Goal: Transaction & Acquisition: Purchase product/service

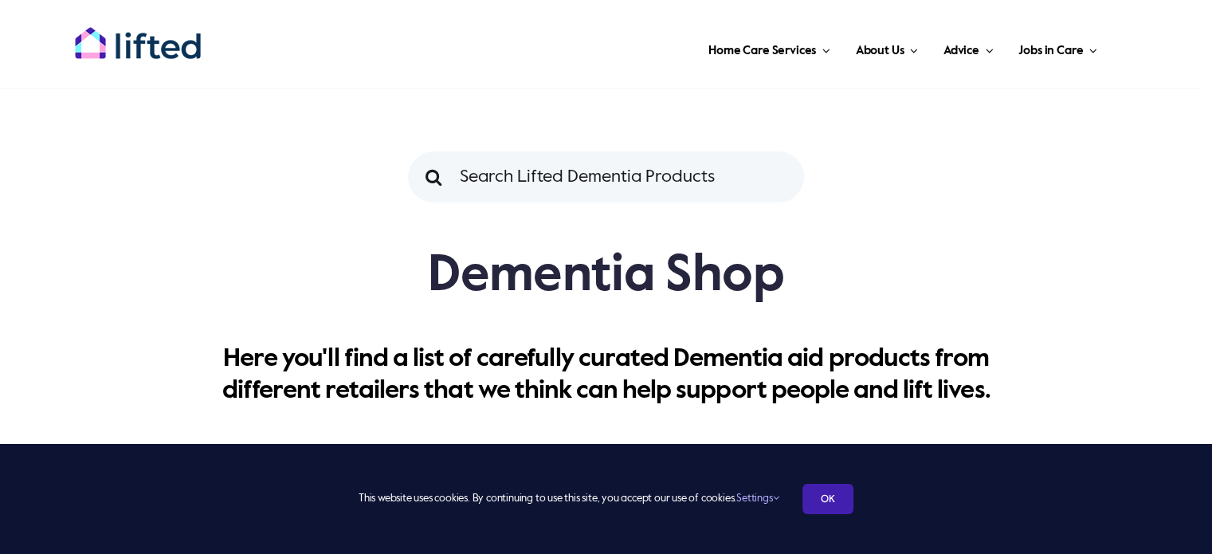
click at [817, 500] on link "OK" at bounding box center [827, 499] width 51 height 30
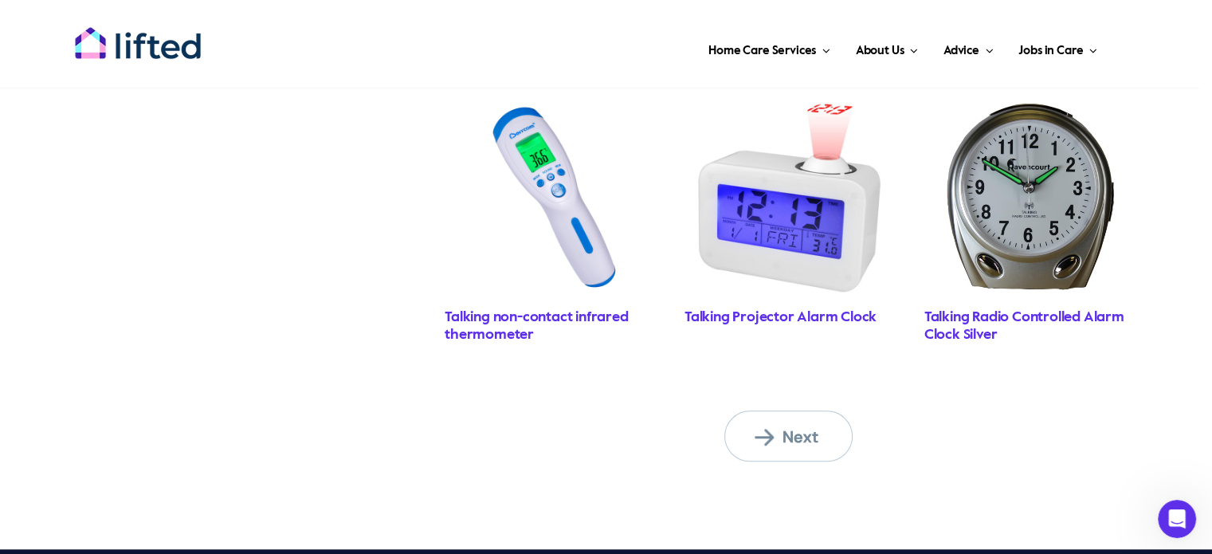
scroll to position [1406, 0]
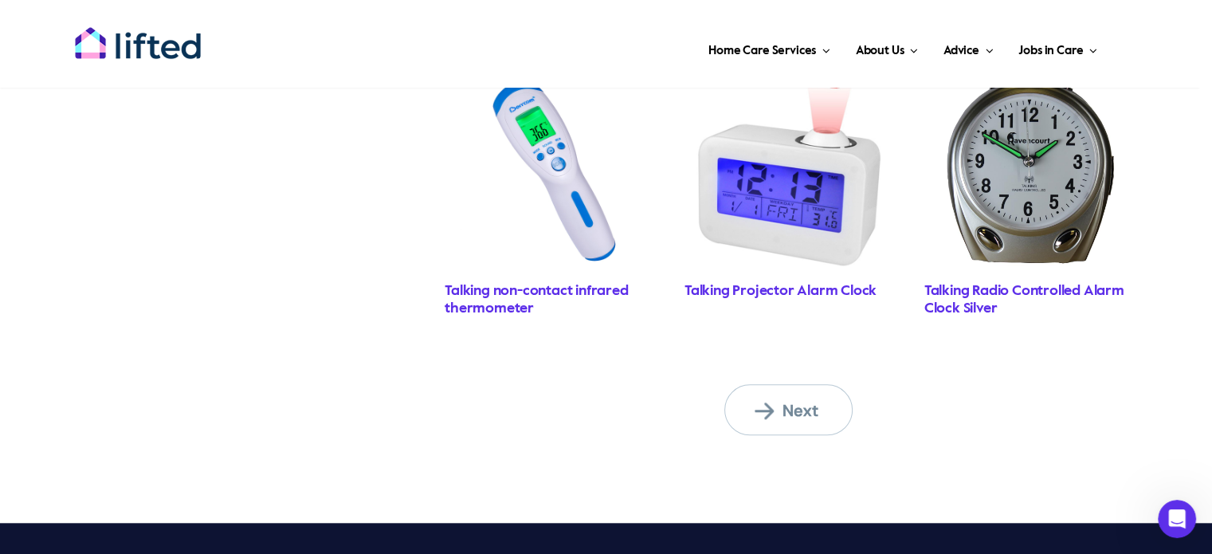
click at [800, 406] on span "Next" at bounding box center [799, 410] width 88 height 21
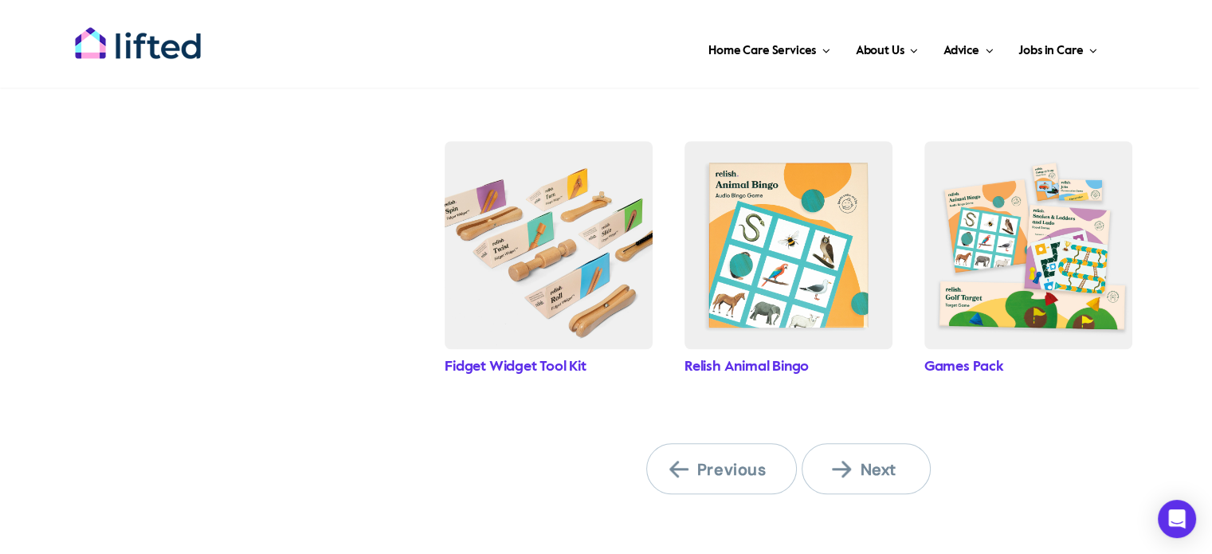
scroll to position [1333, 0]
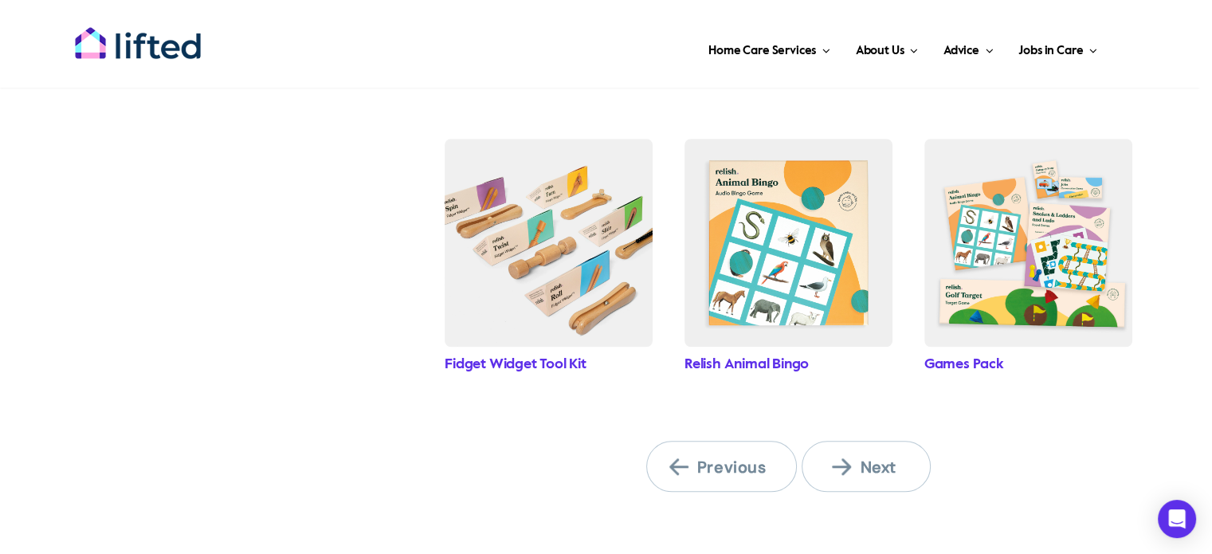
click at [861, 472] on span "Next" at bounding box center [876, 467] width 88 height 21
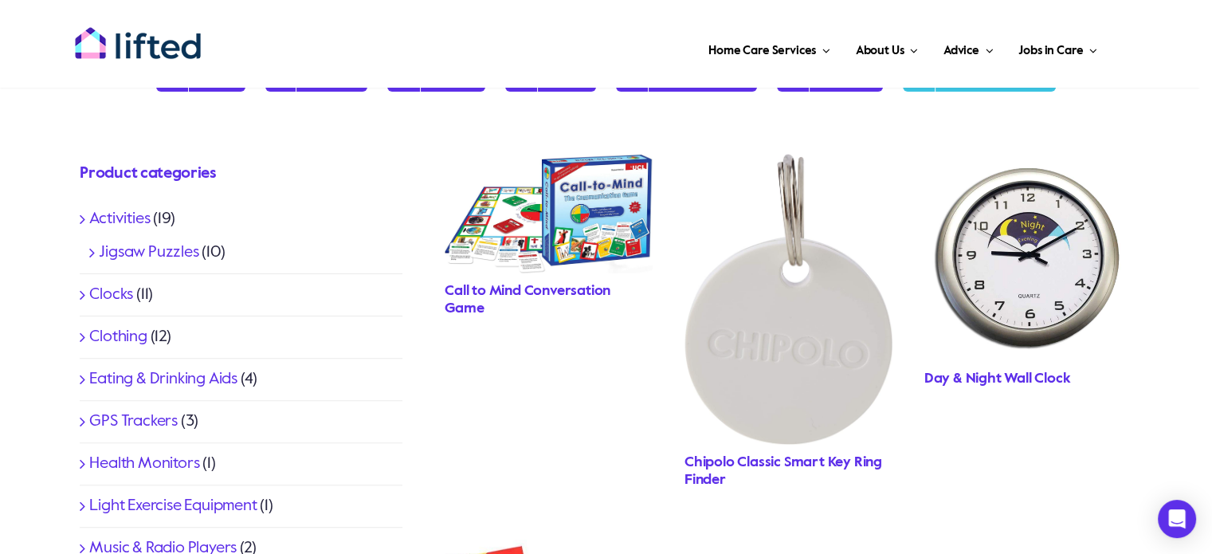
scroll to position [360, 0]
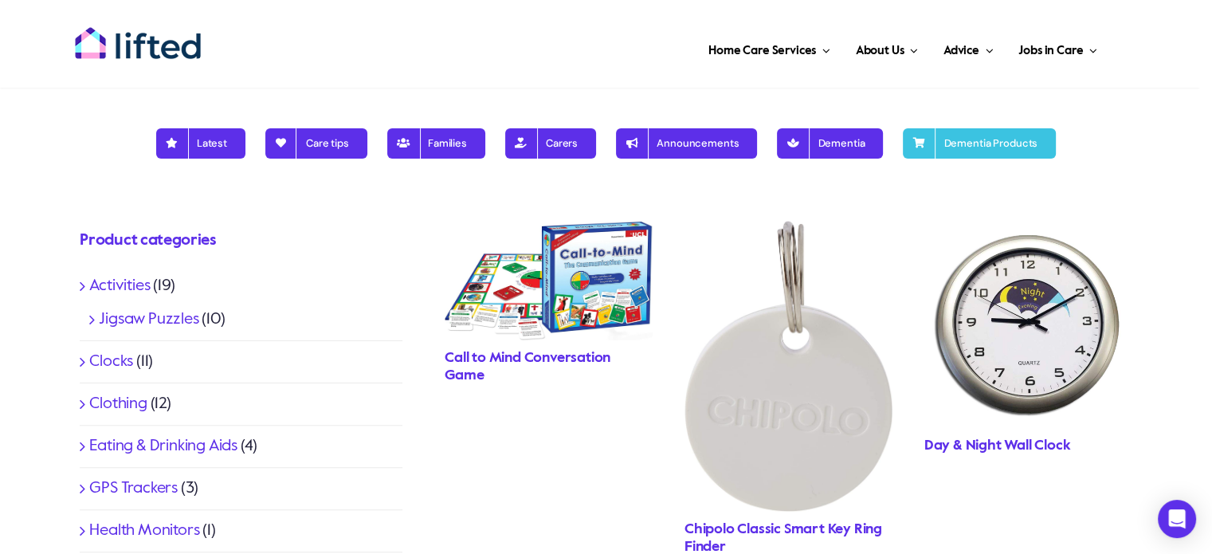
click at [593, 304] on img "Call To Mind Game" at bounding box center [549, 281] width 208 height 120
